Goal: Task Accomplishment & Management: Use online tool/utility

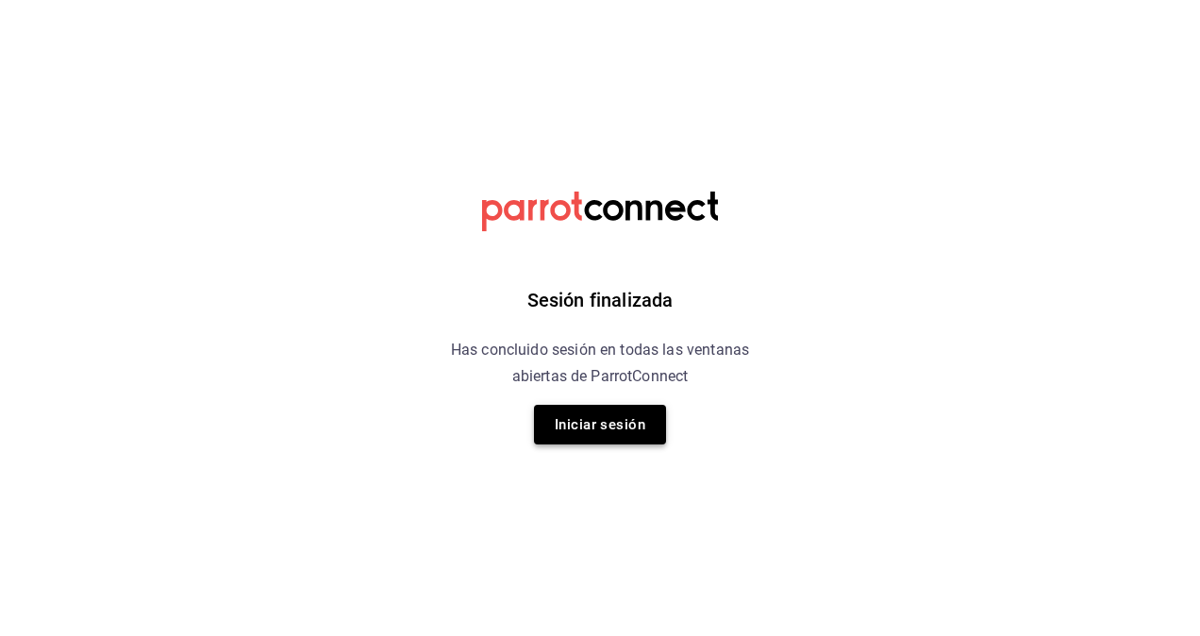
drag, startPoint x: 633, startPoint y: 399, endPoint x: 581, endPoint y: 434, distance: 62.5
click at [581, 434] on div "Sesión finalizada Has concluido sesión en todas las ventanas abiertas de Parrot…" at bounding box center [600, 318] width 476 height 636
click at [581, 434] on button "Iniciar sesión" at bounding box center [600, 425] width 132 height 40
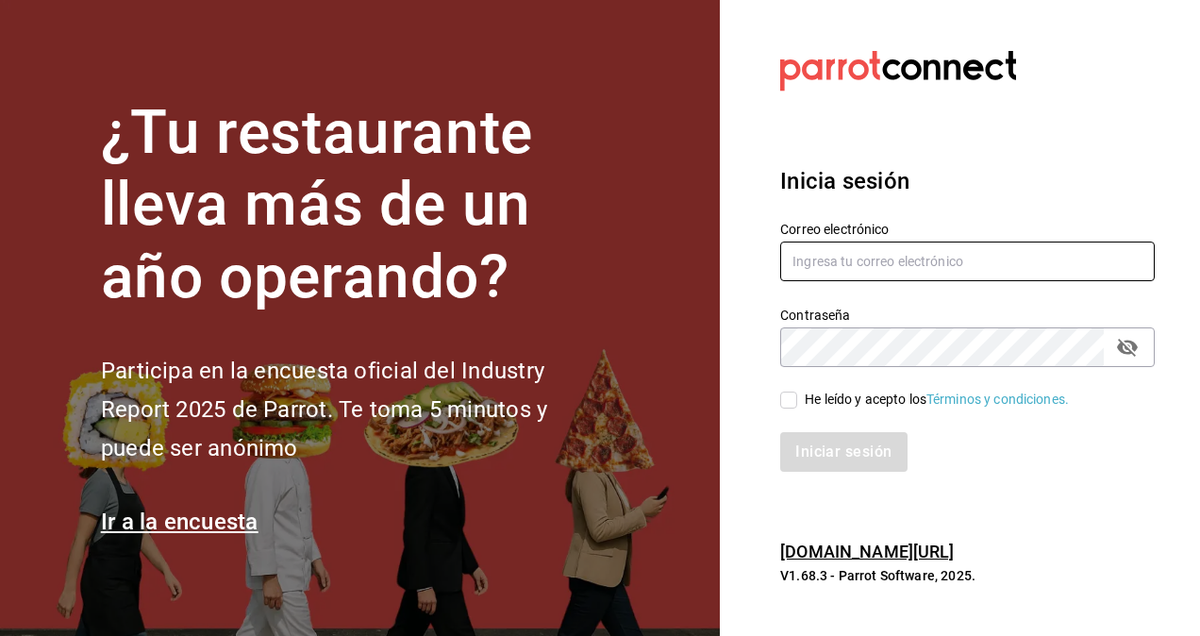
type input "[PERSON_NAME][EMAIL_ADDRESS][PERSON_NAME][DOMAIN_NAME]"
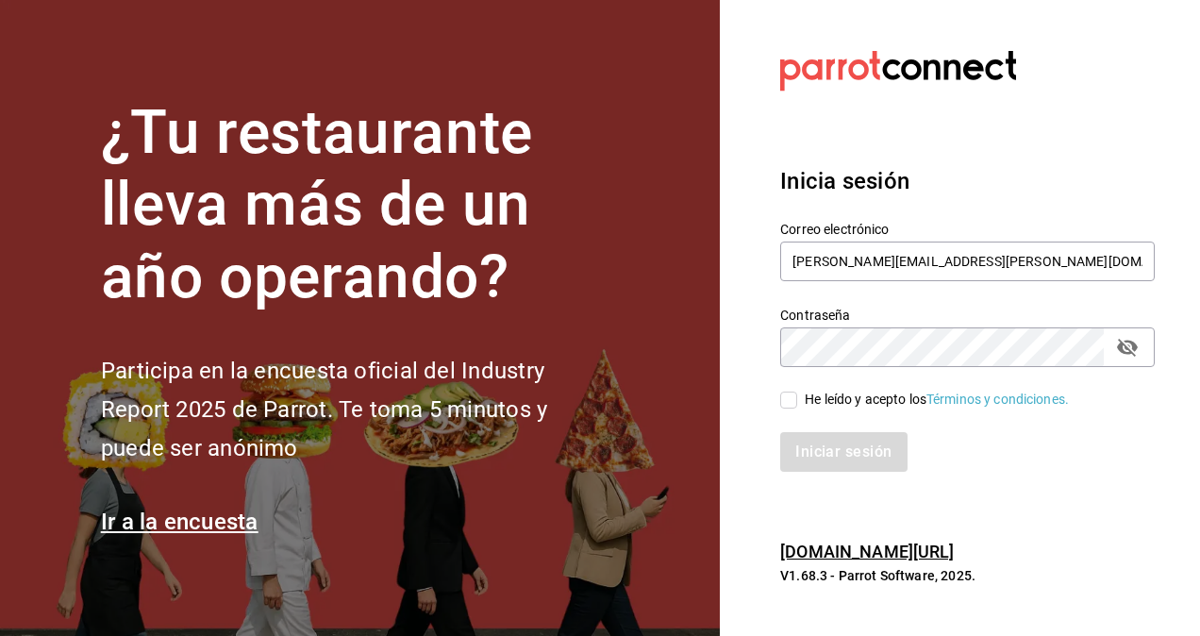
click at [802, 405] on span "He leído y acepto los Términos y condiciones." at bounding box center [933, 400] width 272 height 20
click at [797, 405] on input "He leído y acepto los Términos y condiciones." at bounding box center [788, 400] width 17 height 17
checkbox input "true"
click at [815, 453] on button "Iniciar sesión" at bounding box center [844, 452] width 128 height 40
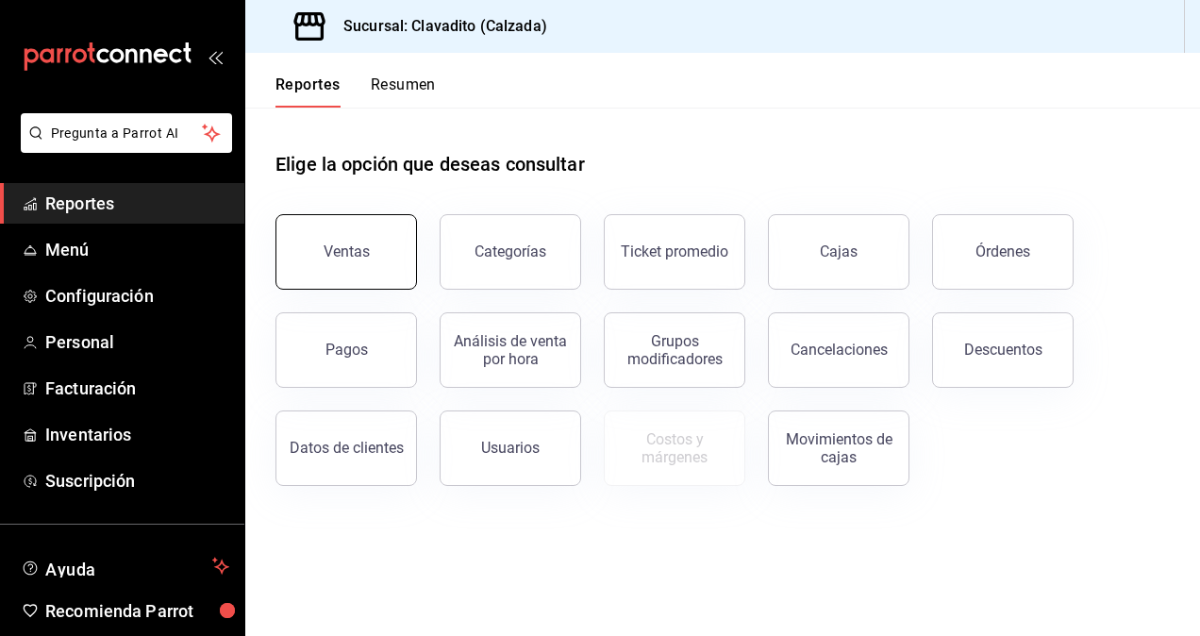
click at [351, 261] on button "Ventas" at bounding box center [346, 251] width 142 height 75
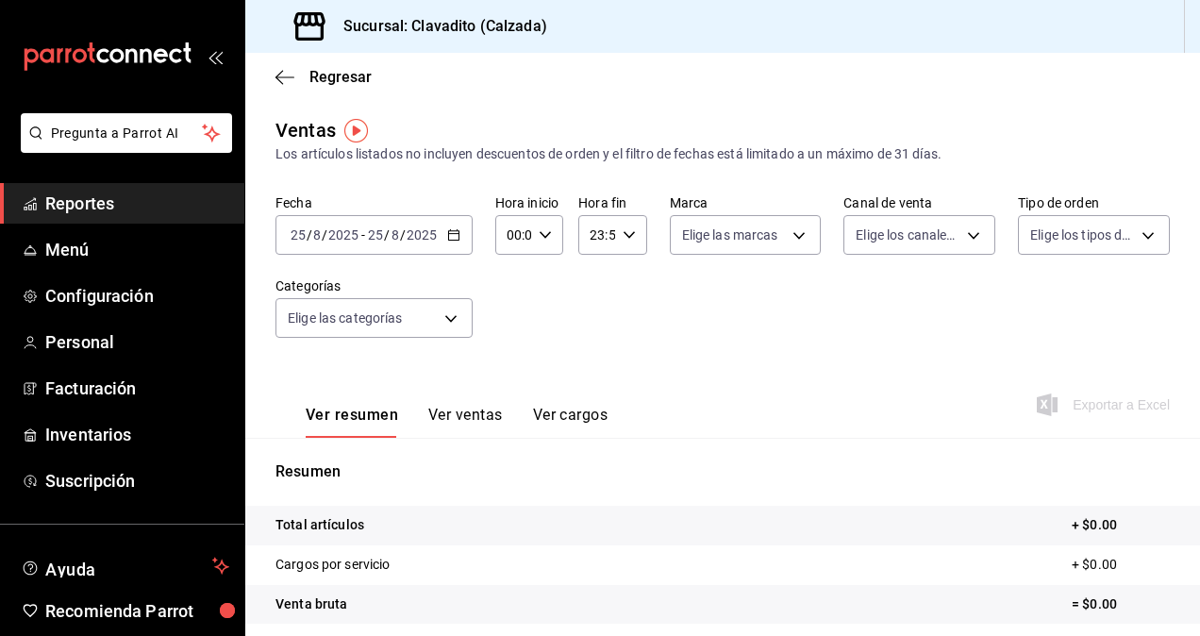
click at [455, 236] on icon "button" at bounding box center [453, 234] width 13 height 13
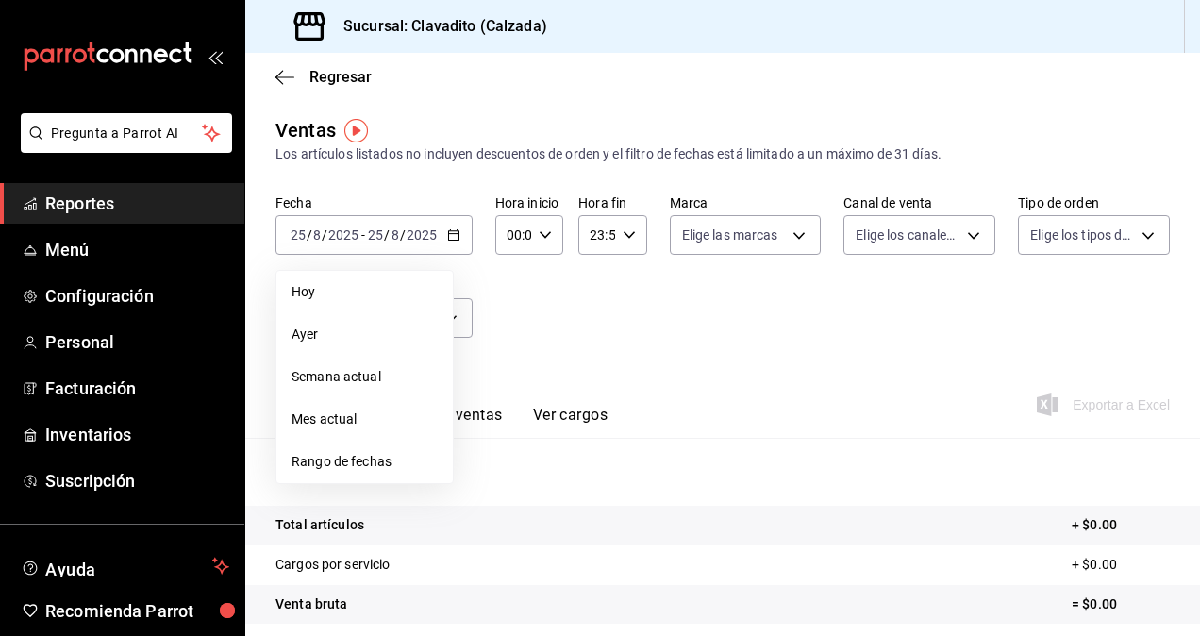
click at [335, 453] on span "Rango de fechas" at bounding box center [365, 462] width 146 height 20
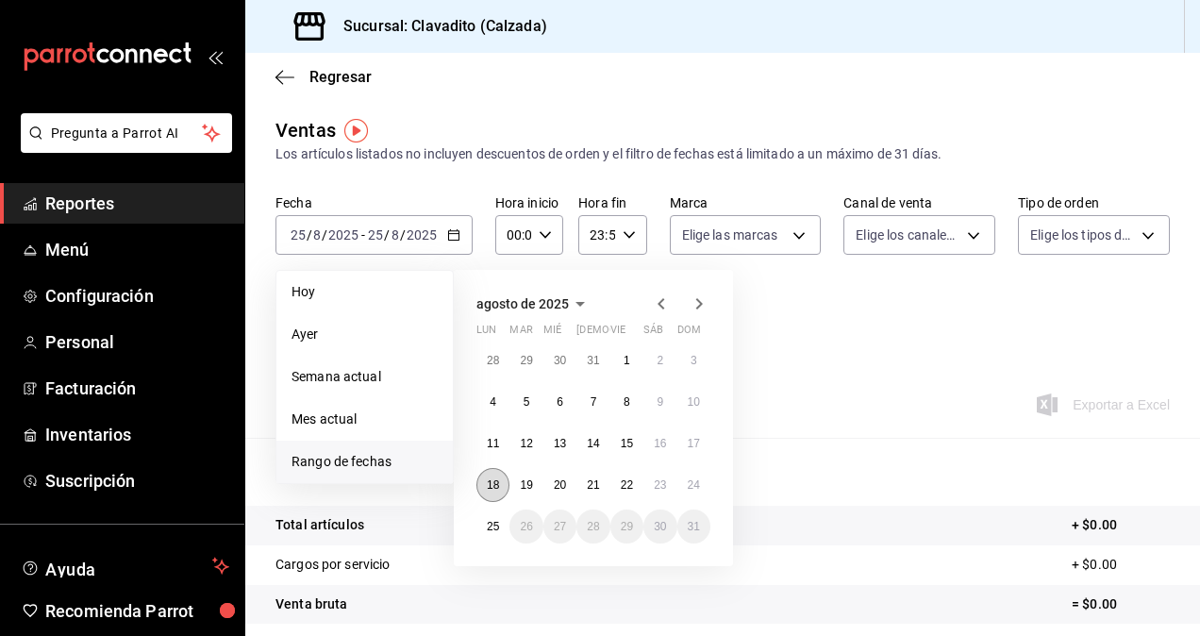
click at [493, 482] on abbr "18" at bounding box center [493, 484] width 12 height 13
click at [695, 486] on abbr "24" at bounding box center [694, 484] width 12 height 13
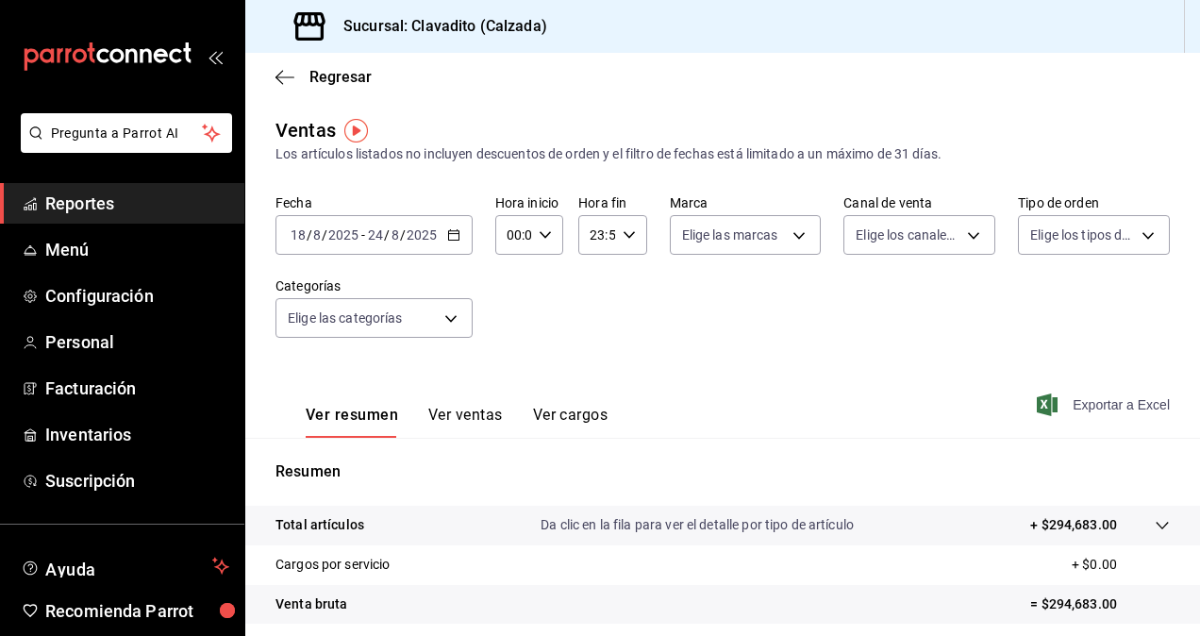
click at [1101, 405] on span "Exportar a Excel" at bounding box center [1105, 404] width 129 height 23
